Goal: Task Accomplishment & Management: Manage account settings

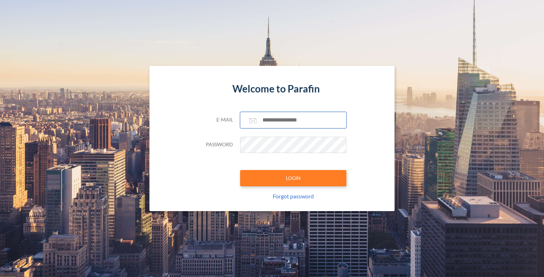
click at [284, 125] on input "text" at bounding box center [293, 120] width 106 height 16
